Goal: Browse casually

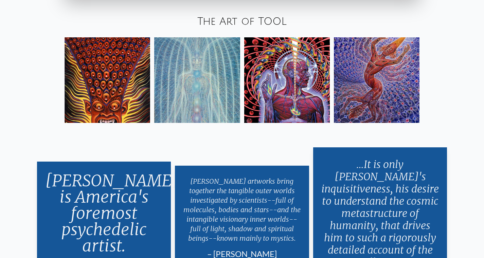
scroll to position [1202, 0]
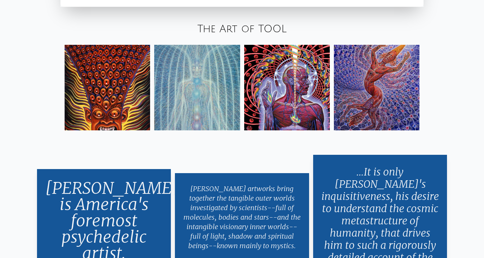
click at [293, 85] on img at bounding box center [287, 88] width 86 height 86
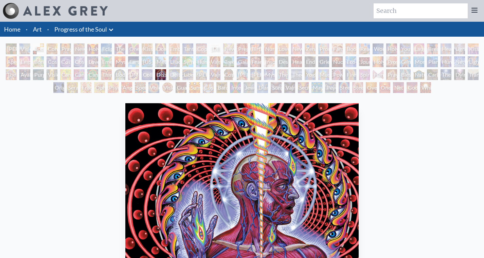
click at [13, 31] on link "Home" at bounding box center [12, 28] width 16 height 7
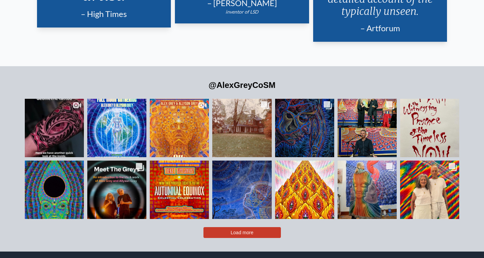
scroll to position [1461, 0]
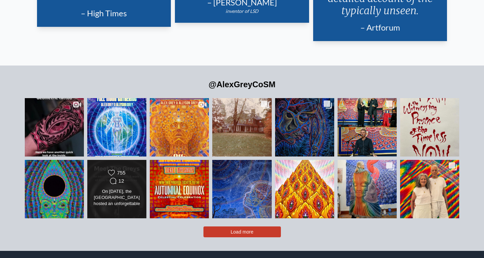
click at [130, 174] on div "Likes Count 755 Comments Count 12 On [DATE], the [GEOGRAPHIC_DATA] hosted an un…" at bounding box center [117, 189] width 48 height 39
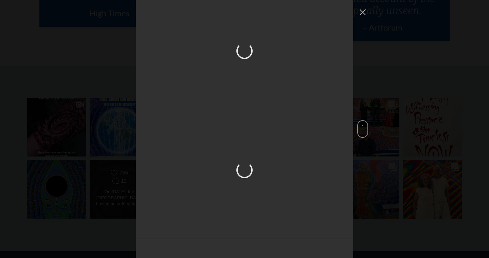
scroll to position [1191, 0]
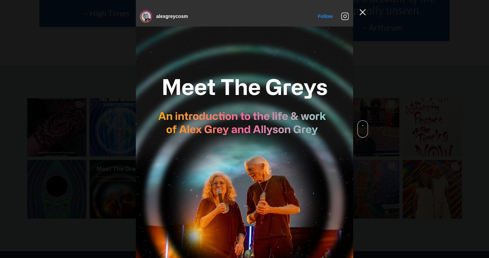
click at [364, 13] on button "Close Instagram Feed Popup" at bounding box center [363, 12] width 11 height 11
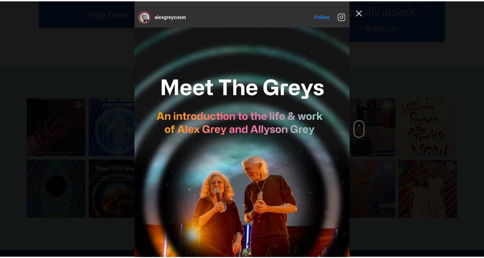
scroll to position [1461, 0]
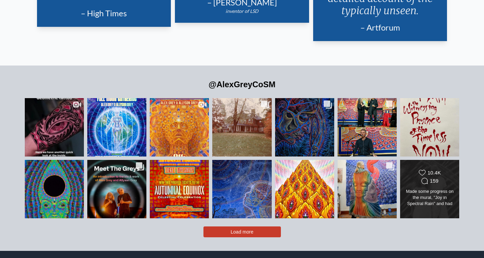
click at [449, 174] on div "Likes Count 10.4K Comments Count 159 Made some progress on the mural, "Joy in S…" at bounding box center [430, 189] width 48 height 39
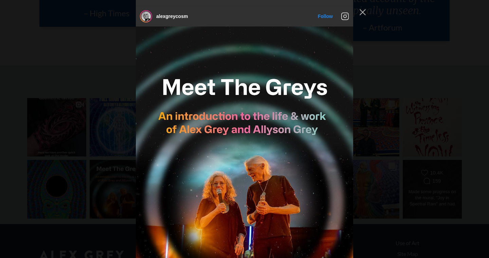
scroll to position [2631, 0]
